Goal: Information Seeking & Learning: Check status

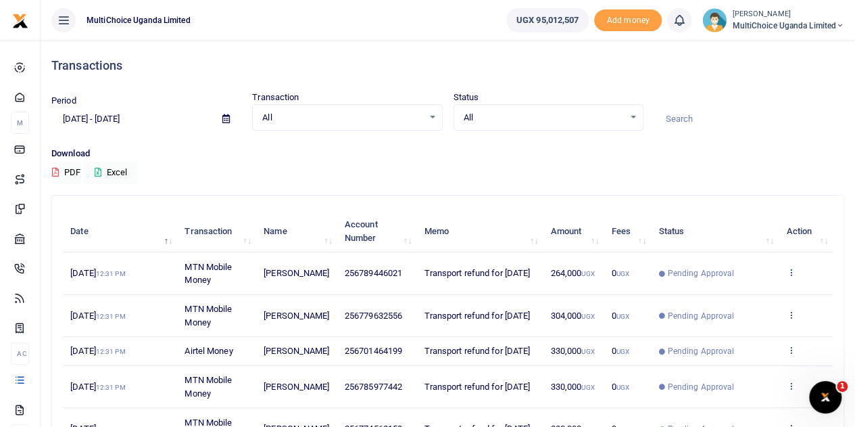
click at [790, 271] on icon at bounding box center [790, 271] width 9 height 9
click at [771, 287] on link "View details" at bounding box center [741, 295] width 107 height 19
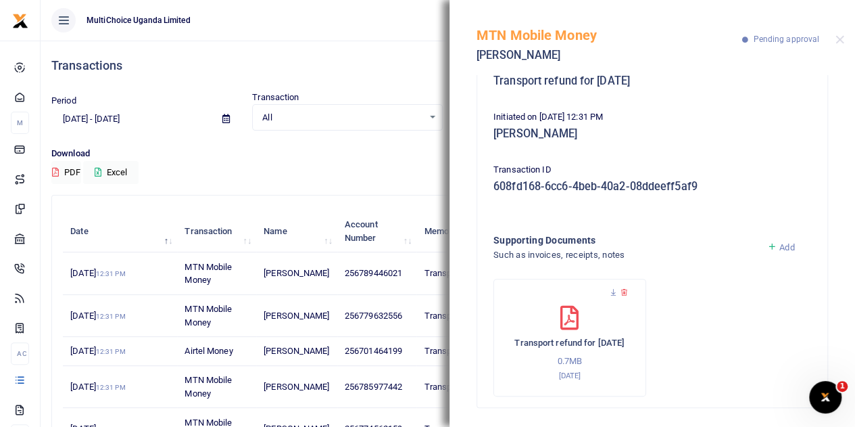
scroll to position [144, 0]
click at [840, 39] on button "Close" at bounding box center [840, 39] width 9 height 9
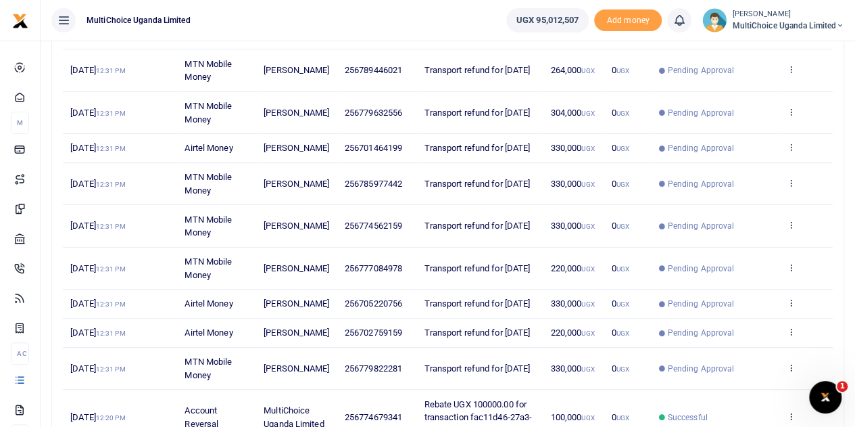
scroll to position [336, 0]
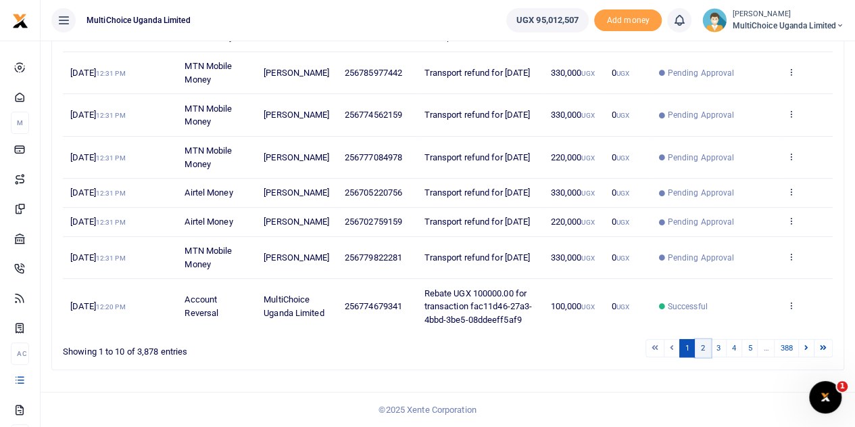
click at [702, 347] on link "2" at bounding box center [703, 348] width 16 height 18
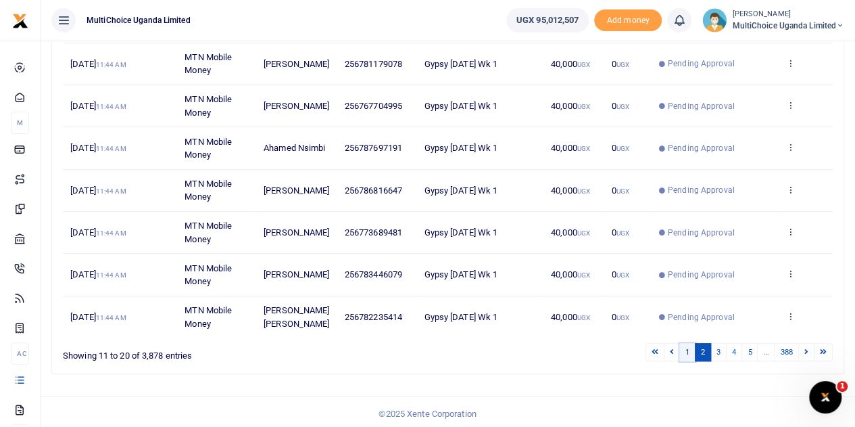
click at [685, 350] on link "1" at bounding box center [688, 352] width 16 height 18
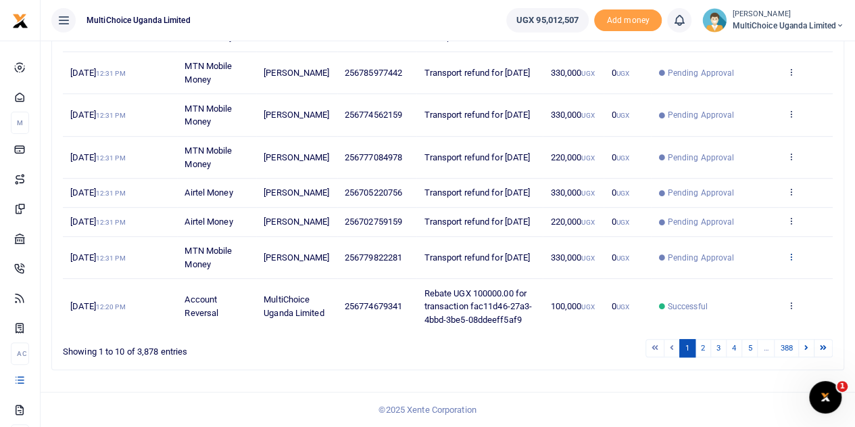
click at [792, 254] on icon at bounding box center [790, 256] width 9 height 9
click at [757, 294] on link "View details" at bounding box center [741, 303] width 107 height 19
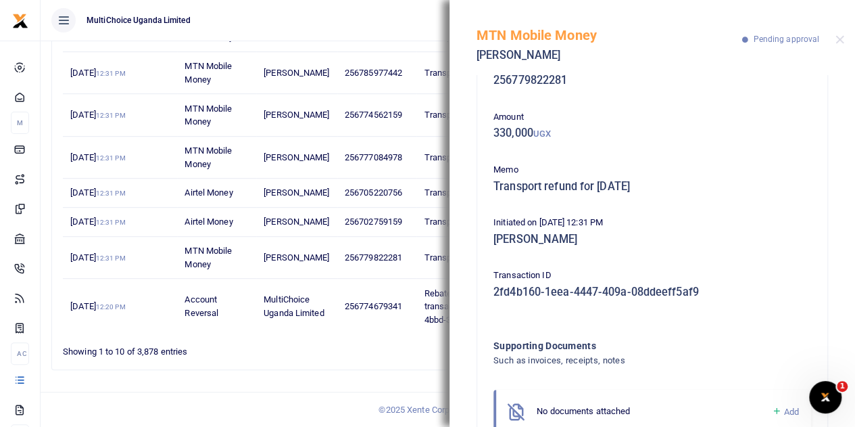
scroll to position [0, 0]
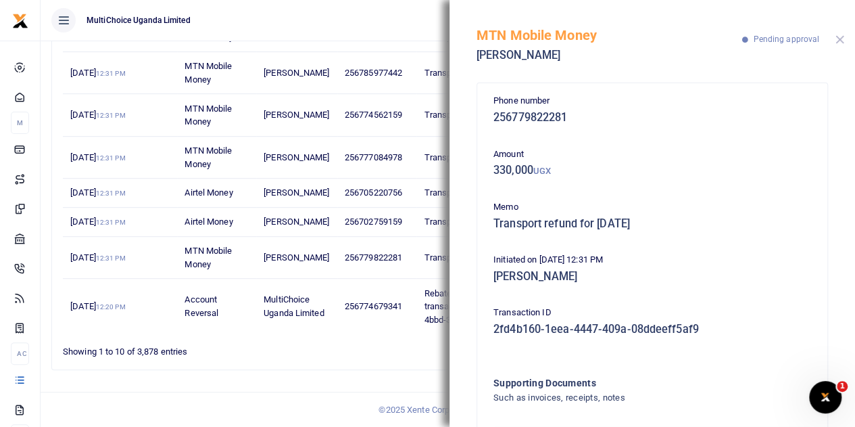
click at [840, 42] on button "Close" at bounding box center [840, 39] width 9 height 9
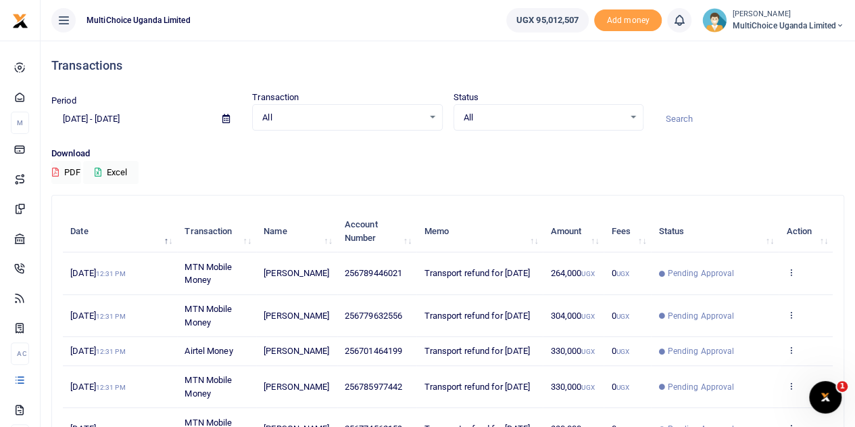
click at [630, 124] on div "All Select an option... All Processing Successful Pending Declined Failed" at bounding box center [549, 117] width 190 height 27
click at [630, 122] on div "All Select an option..." at bounding box center [548, 117] width 189 height 15
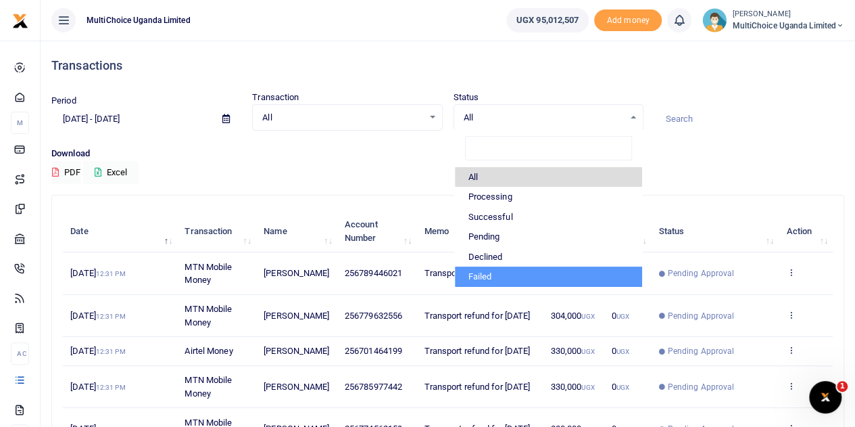
click at [490, 272] on li "Failed" at bounding box center [548, 276] width 187 height 20
select select "FAILED"
